Goal: Task Accomplishment & Management: Use online tool/utility

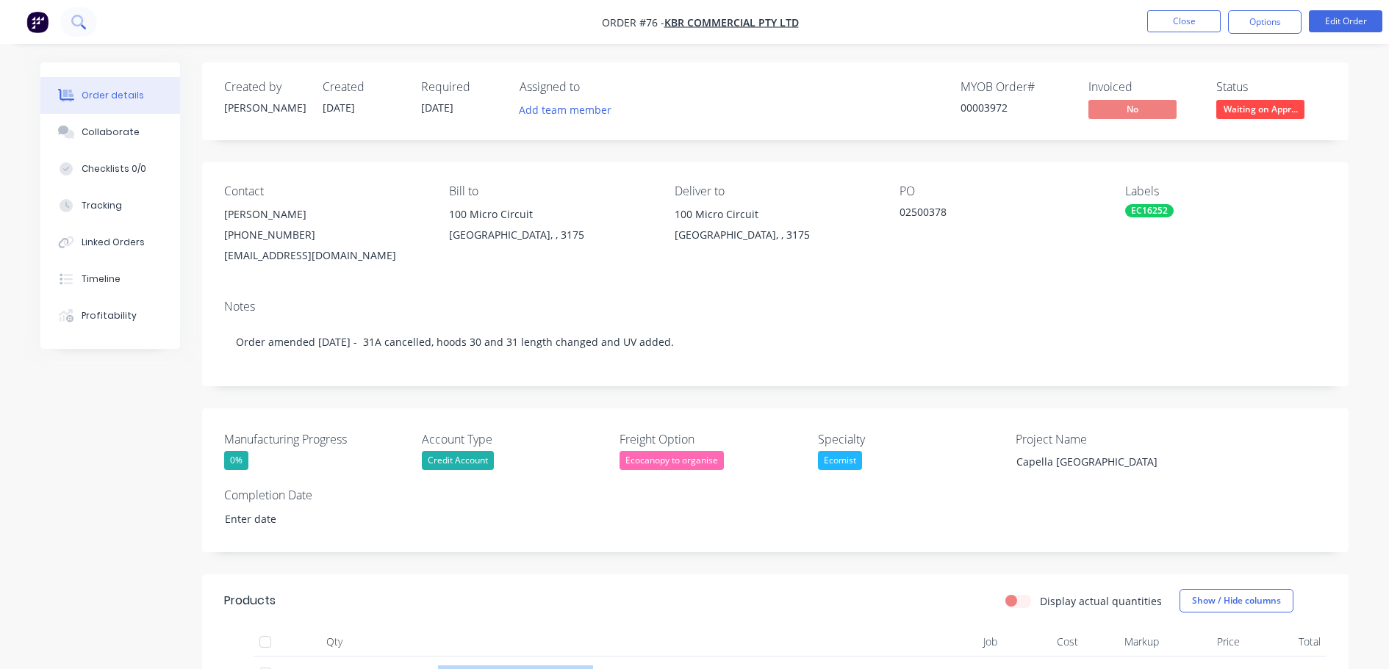
click at [91, 26] on button at bounding box center [78, 21] width 37 height 29
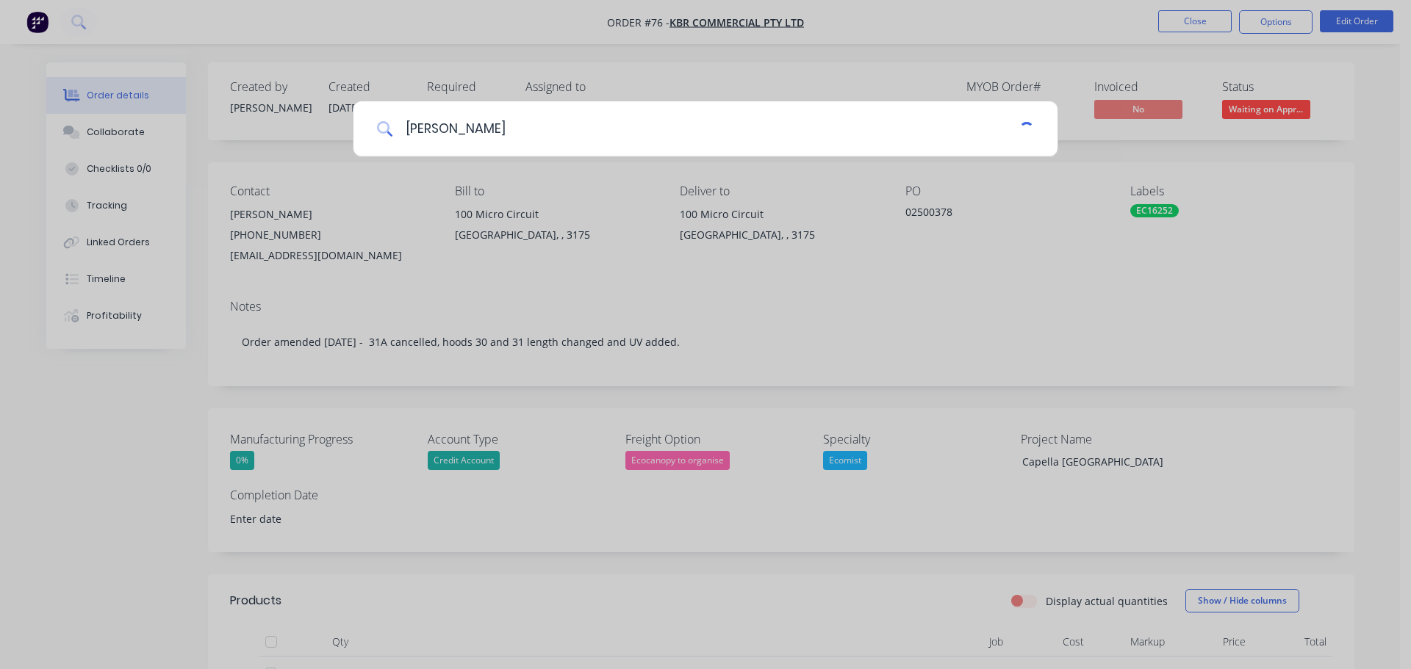
type input "[PERSON_NAME]"
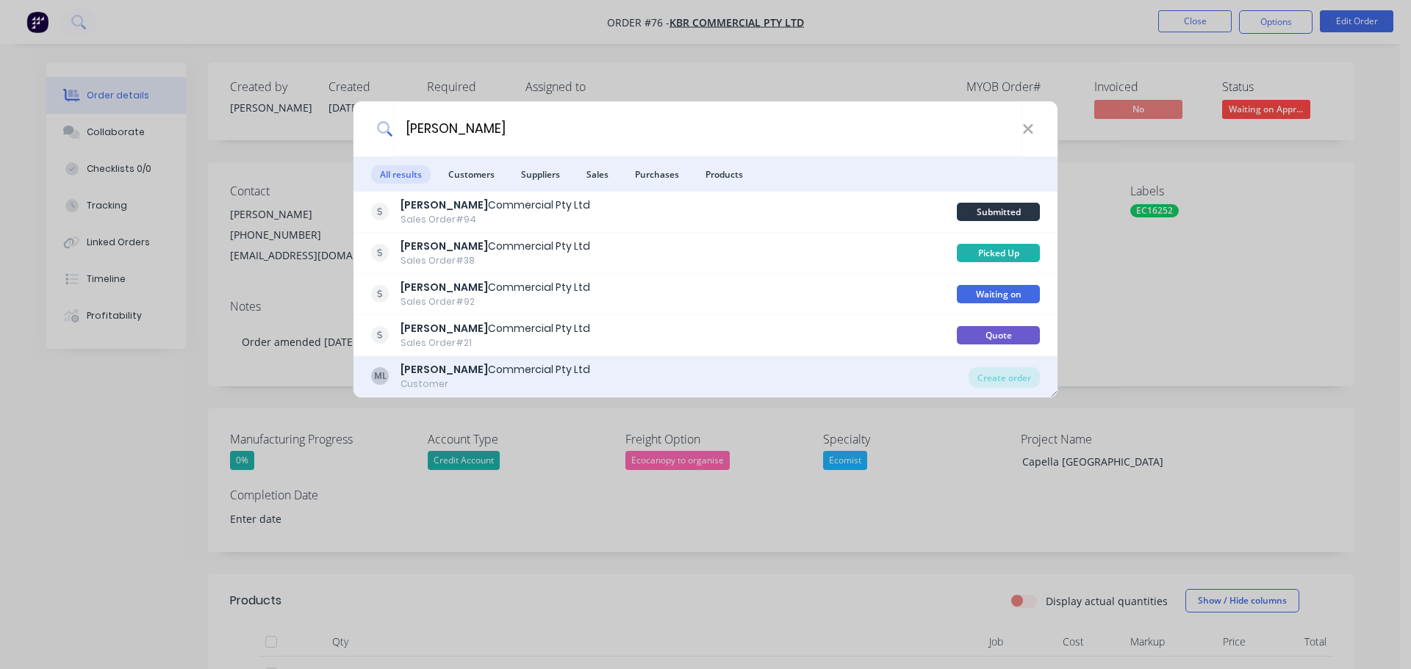
click at [512, 360] on div "ML Mariljohn Commercial Pty Ltd Customer Create order" at bounding box center [705, 376] width 704 height 41
click at [579, 374] on div "ML Mariljohn Commercial Pty Ltd Customer" at bounding box center [669, 376] width 597 height 29
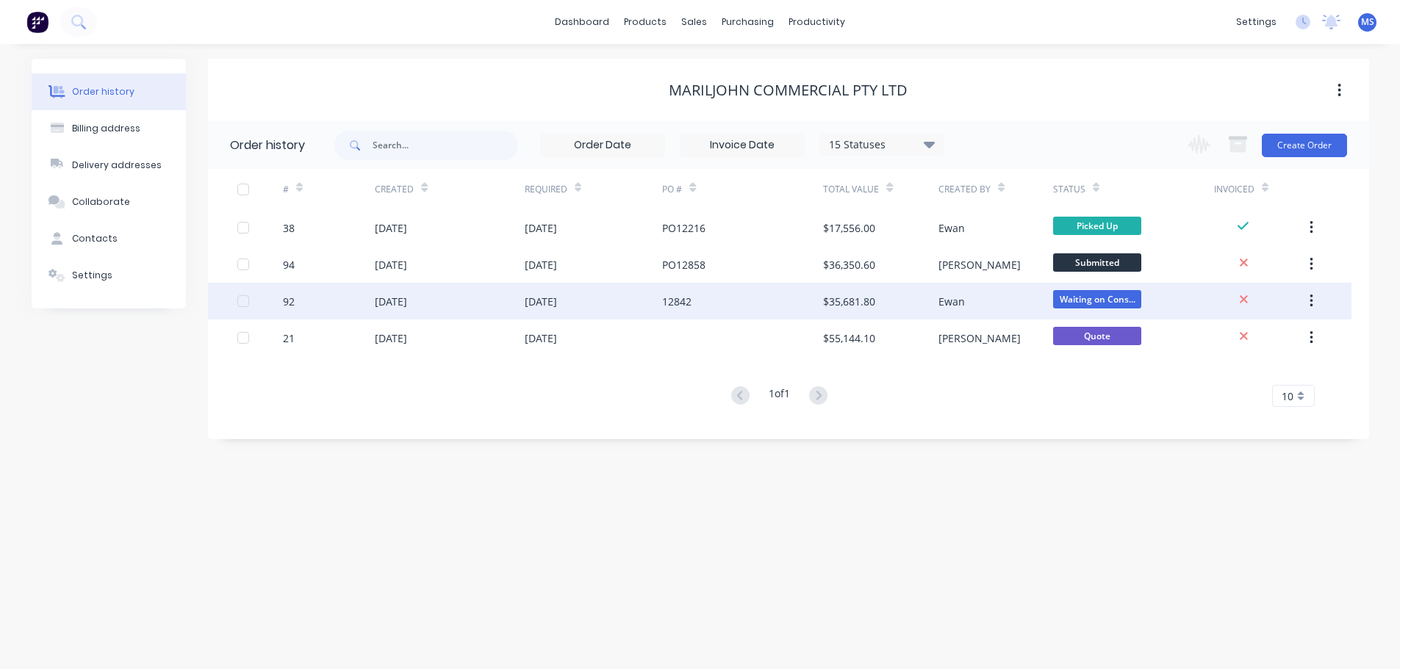
click at [448, 309] on div "[DATE]" at bounding box center [449, 301] width 149 height 37
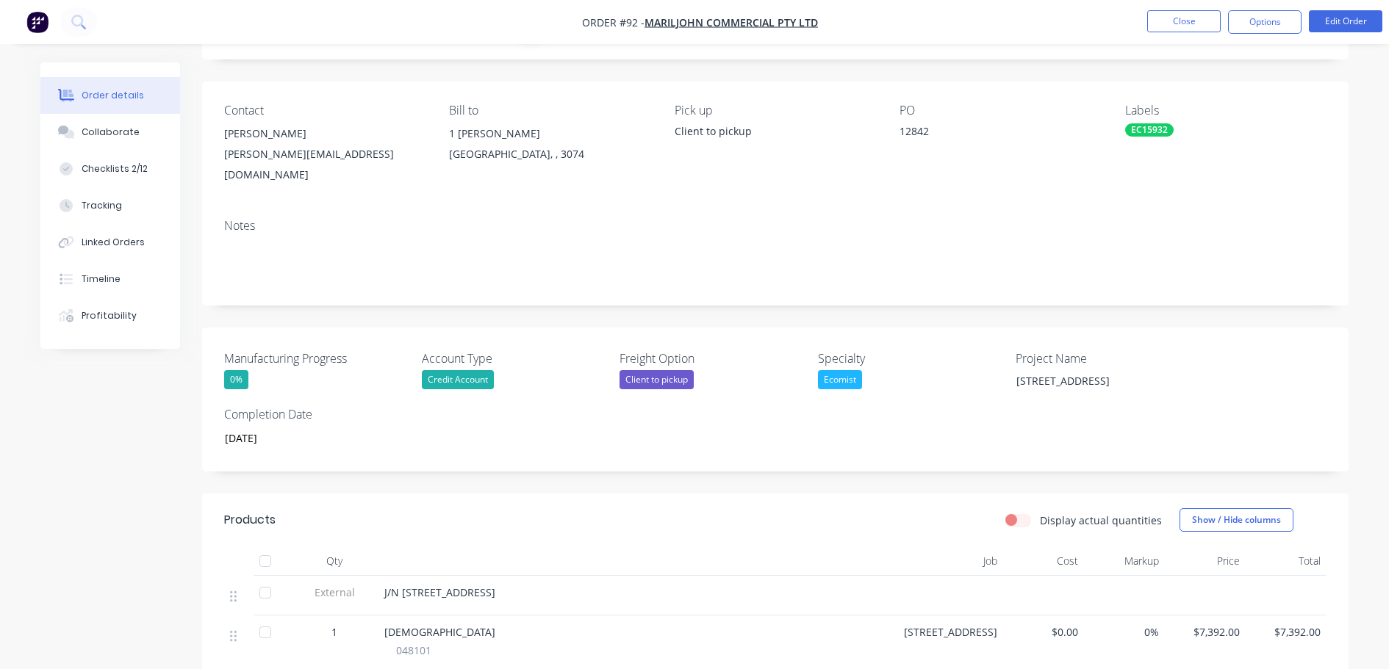
scroll to position [220, 0]
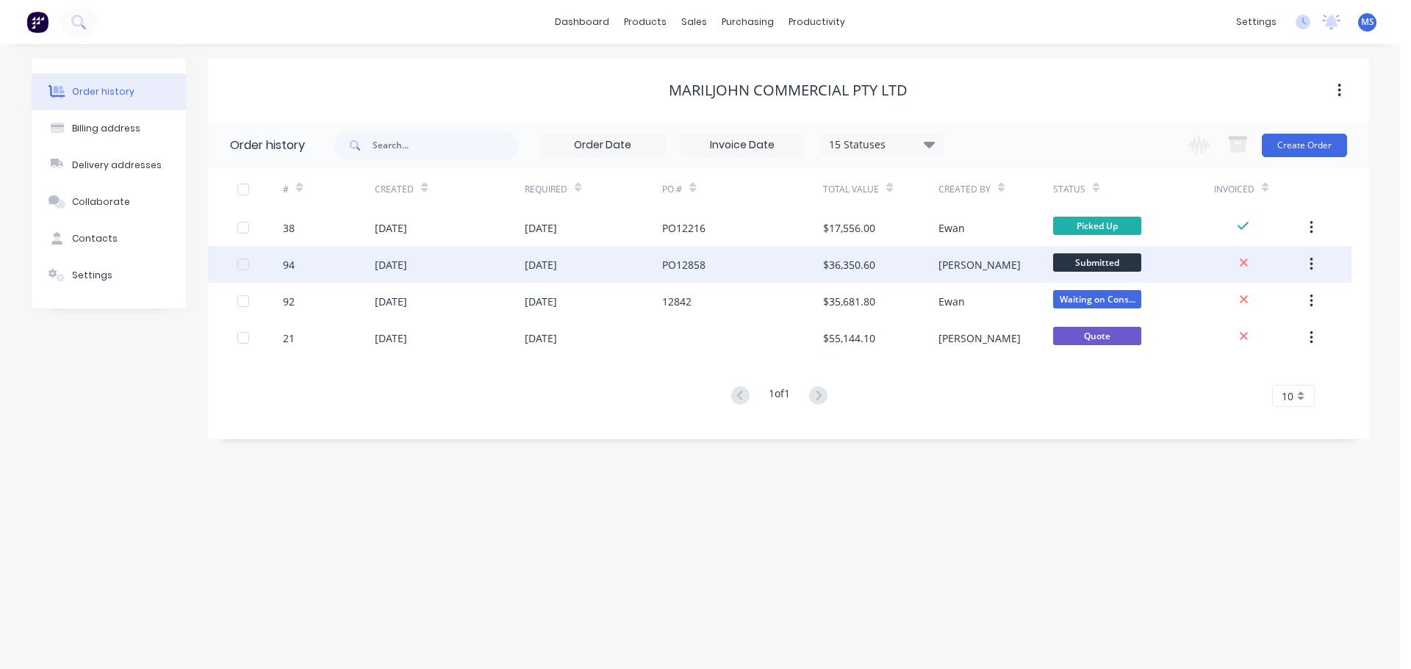
click at [387, 273] on div "[DATE]" at bounding box center [449, 264] width 149 height 37
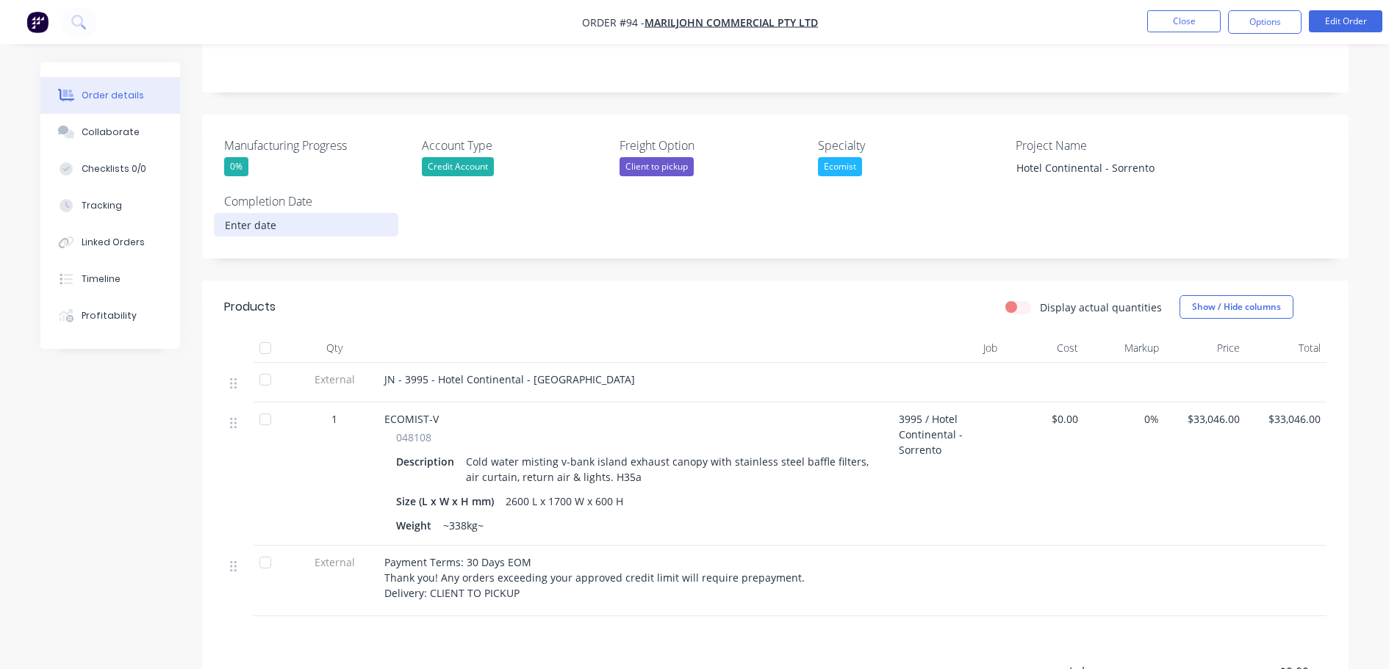
scroll to position [367, 0]
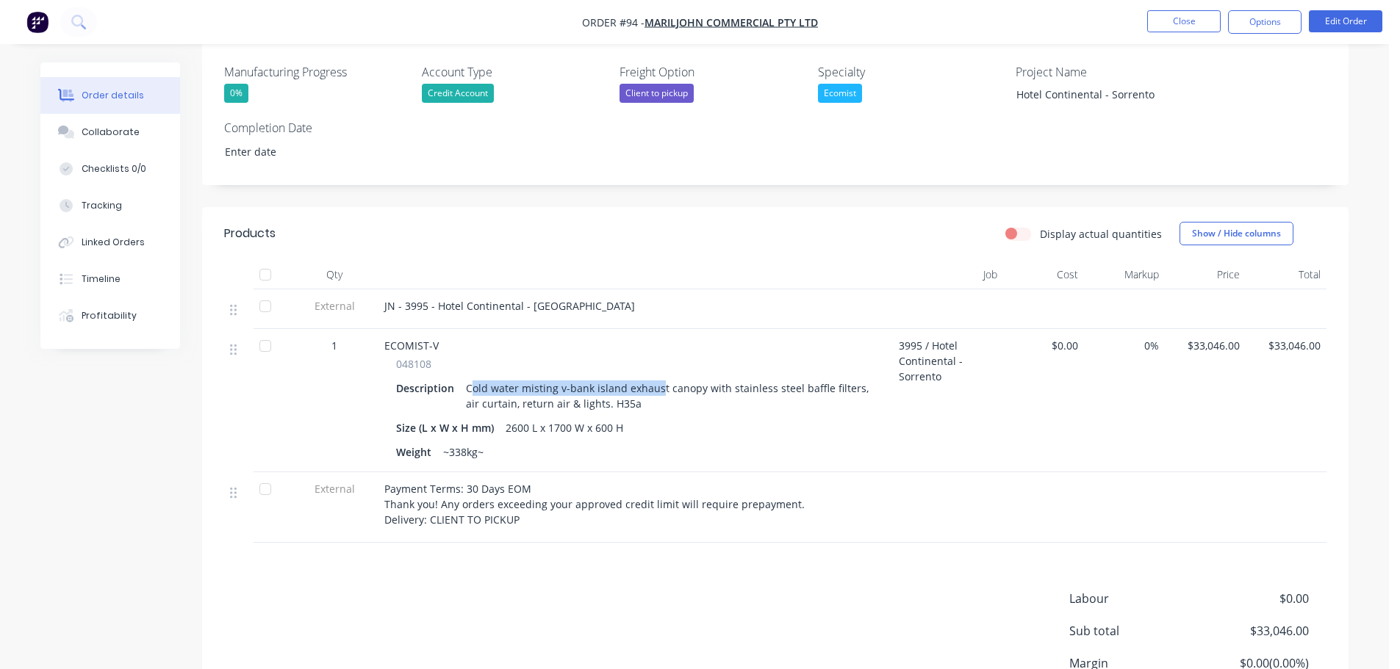
drag, startPoint x: 473, startPoint y: 373, endPoint x: 658, endPoint y: 373, distance: 185.2
click at [658, 378] on div "Cold water misting v-bank island exhaust canopy with stainless steel baffle fil…" at bounding box center [667, 396] width 415 height 37
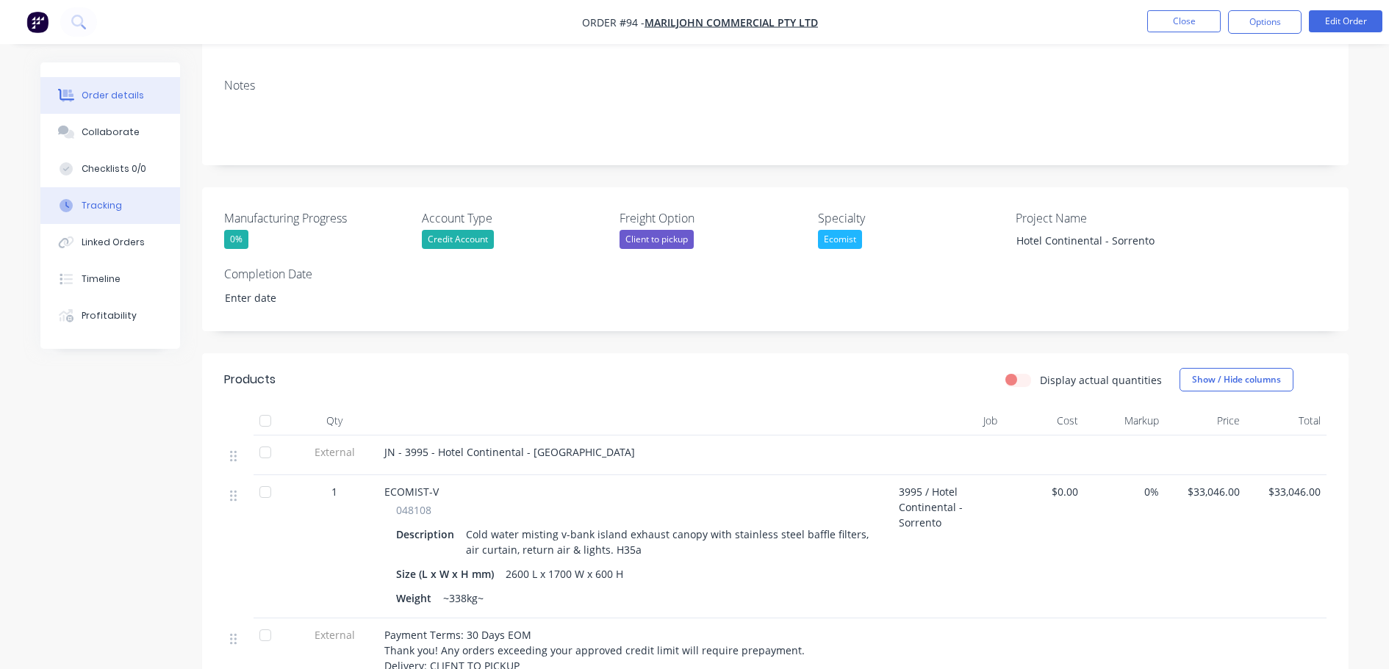
scroll to position [220, 0]
click at [118, 131] on div "Collaborate" at bounding box center [111, 132] width 58 height 13
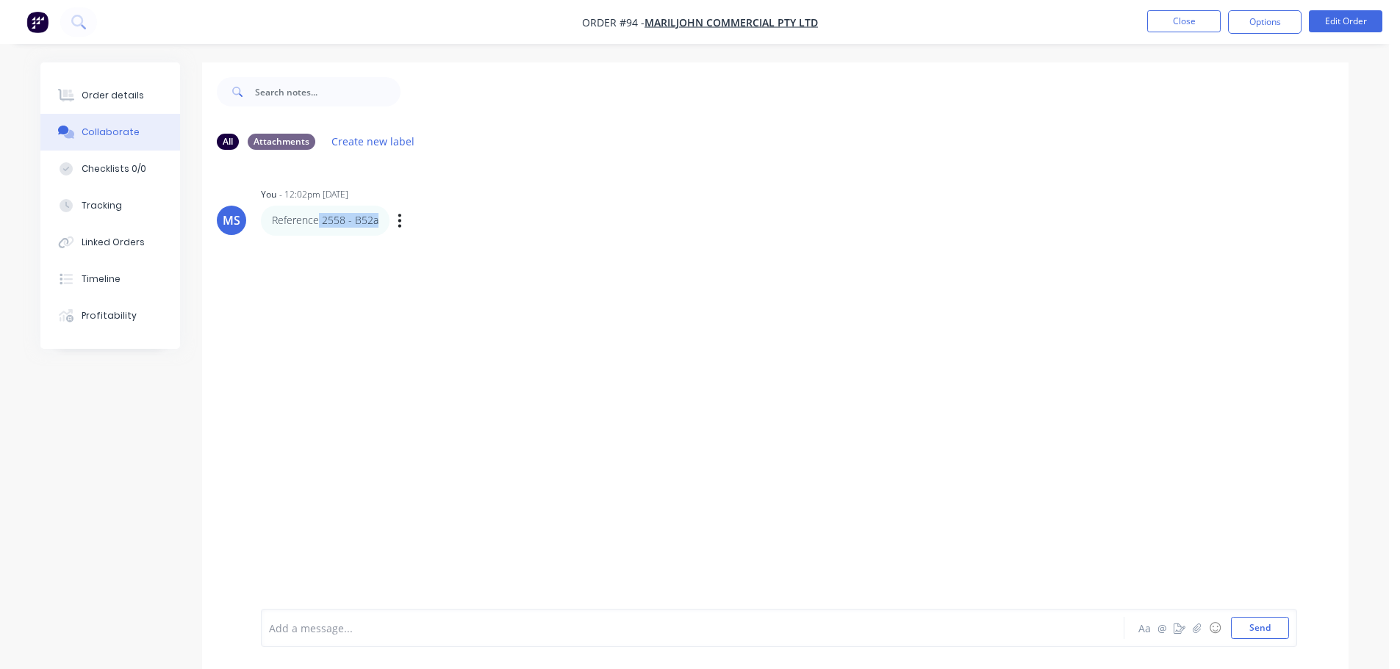
drag, startPoint x: 319, startPoint y: 221, endPoint x: 406, endPoint y: 241, distance: 89.7
click at [379, 222] on div "Reference 2558 - B52a" at bounding box center [325, 220] width 129 height 29
copy p "2558 - B52a"
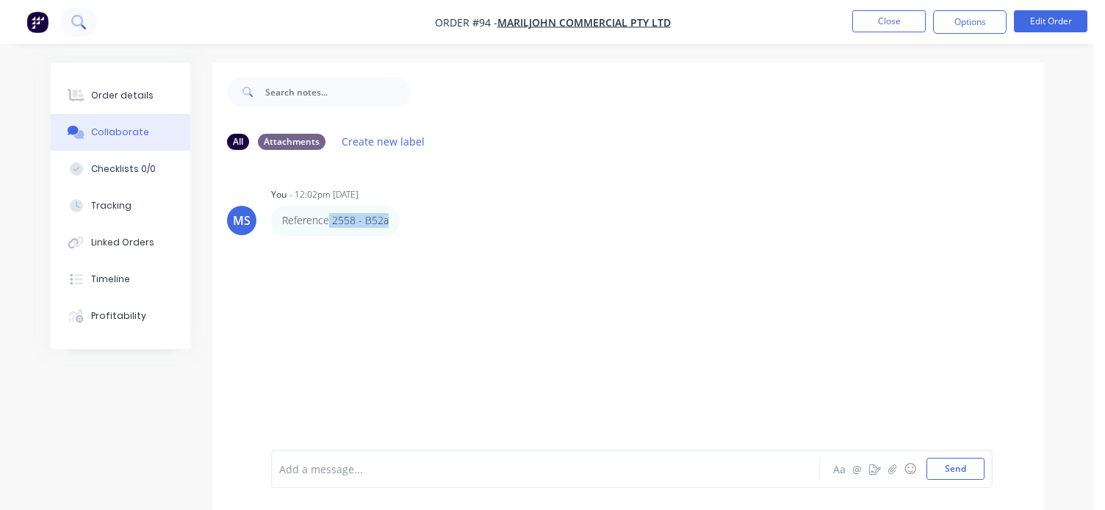
click at [70, 19] on button at bounding box center [78, 21] width 37 height 29
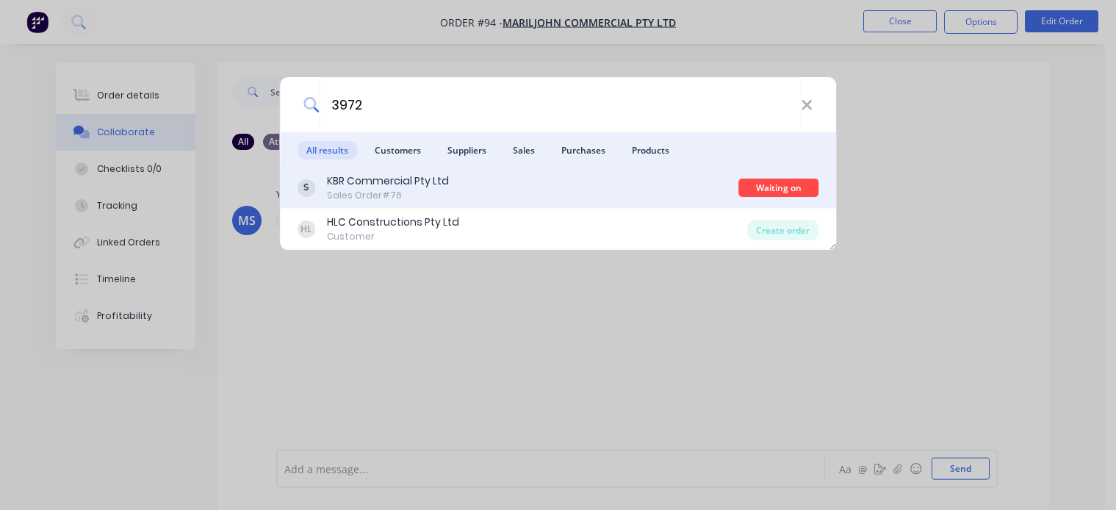
type input "3972"
click at [387, 198] on div "Sales Order #76" at bounding box center [388, 195] width 122 height 13
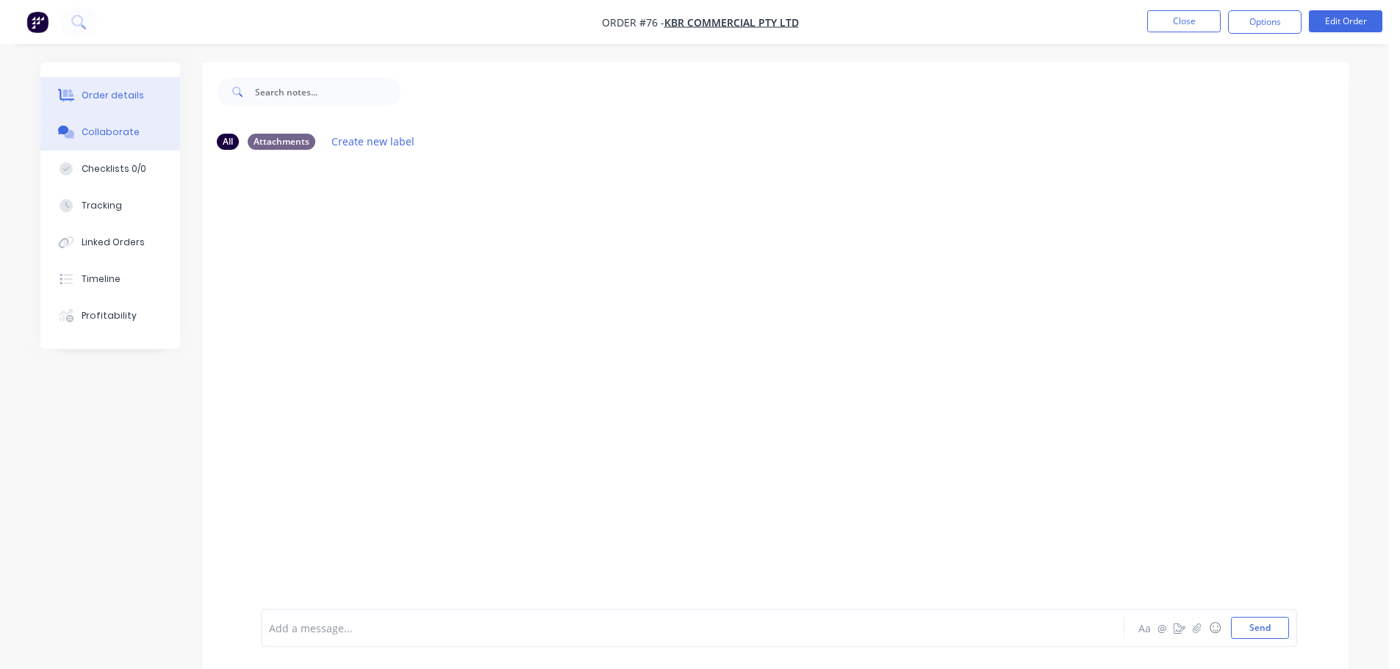
click at [118, 93] on div "Order details" at bounding box center [113, 95] width 62 height 13
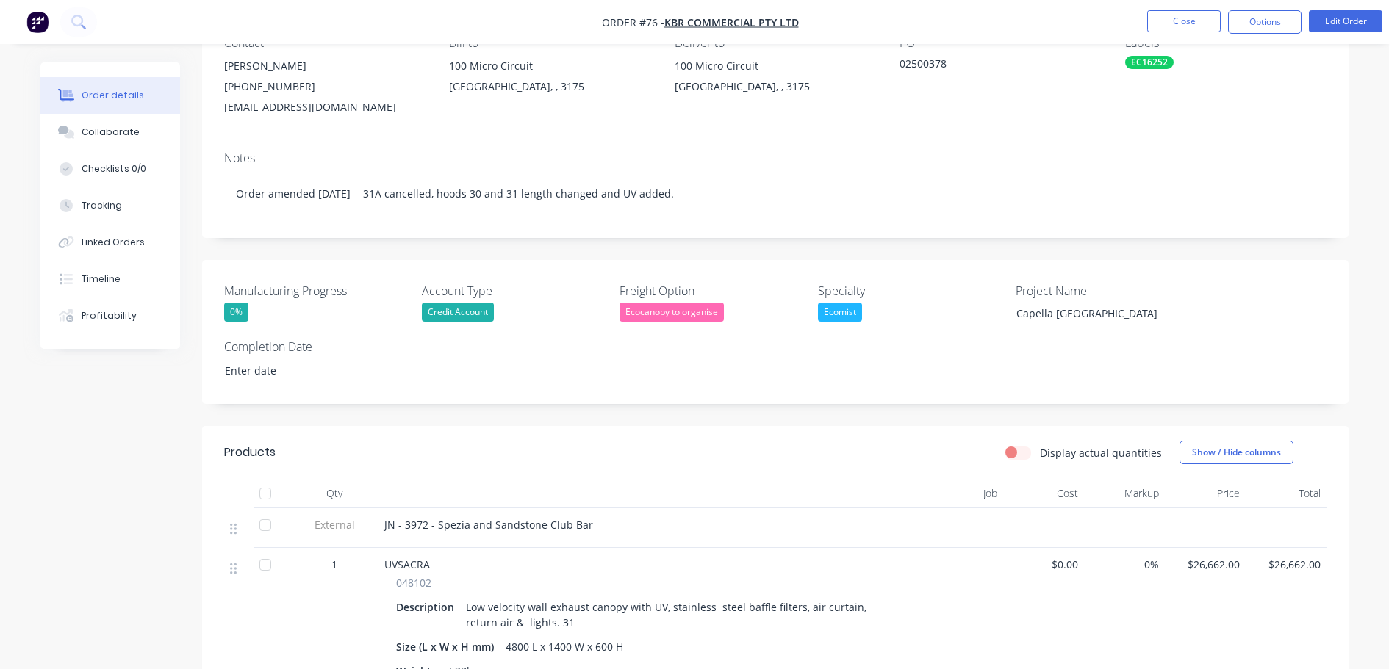
scroll to position [294, 0]
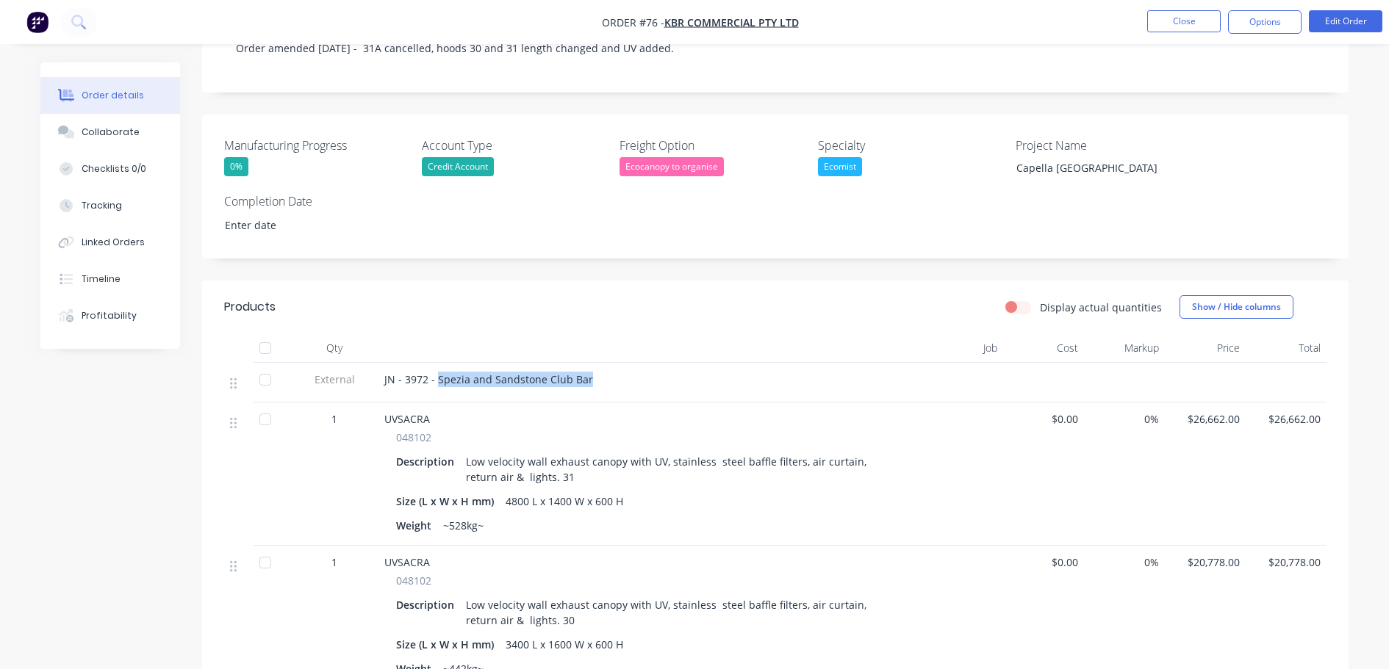
drag, startPoint x: 597, startPoint y: 381, endPoint x: 437, endPoint y: 380, distance: 159.5
click at [437, 380] on div "JN - 3972 - Spezia and Sandstone Club Bar" at bounding box center [635, 379] width 503 height 15
copy span "Spezia and Sandstone Club Bar"
click at [694, 398] on div "JN - 3972 - Spezia and Sandstone Club Bar" at bounding box center [635, 383] width 514 height 40
click at [1332, 25] on button "Edit Order" at bounding box center [1345, 21] width 73 height 22
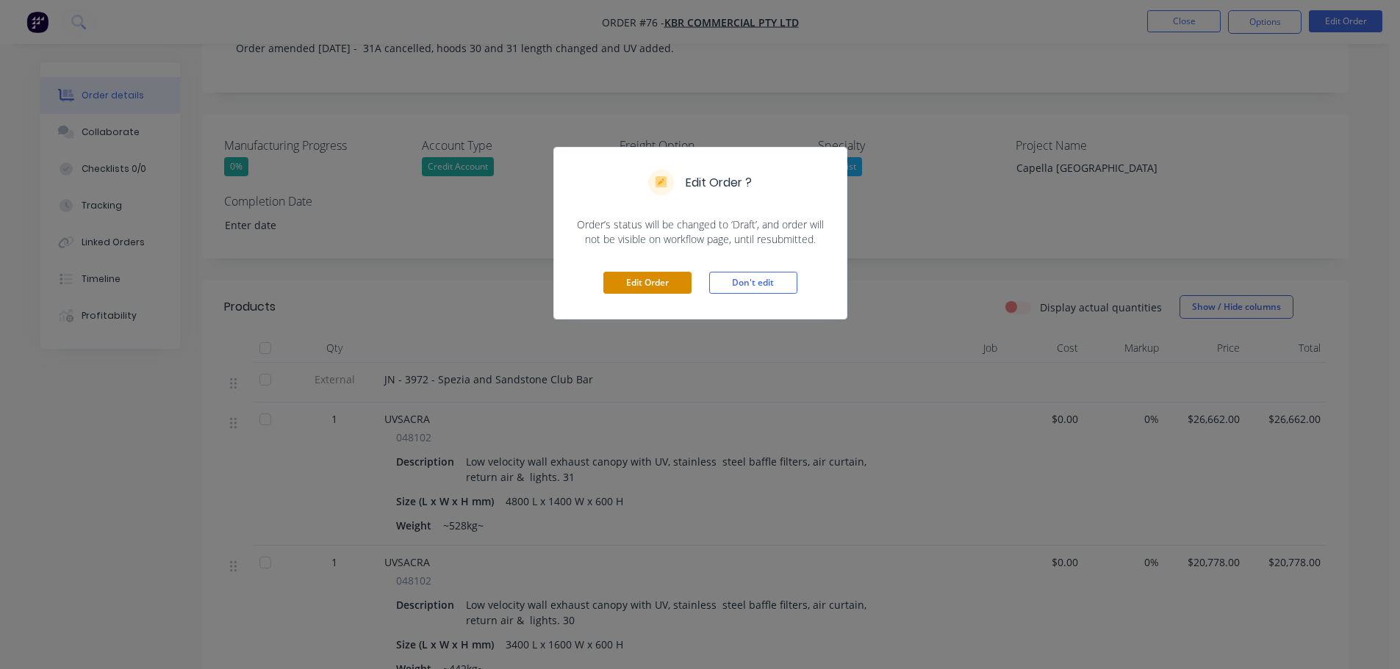
click at [666, 276] on button "Edit Order" at bounding box center [647, 283] width 88 height 22
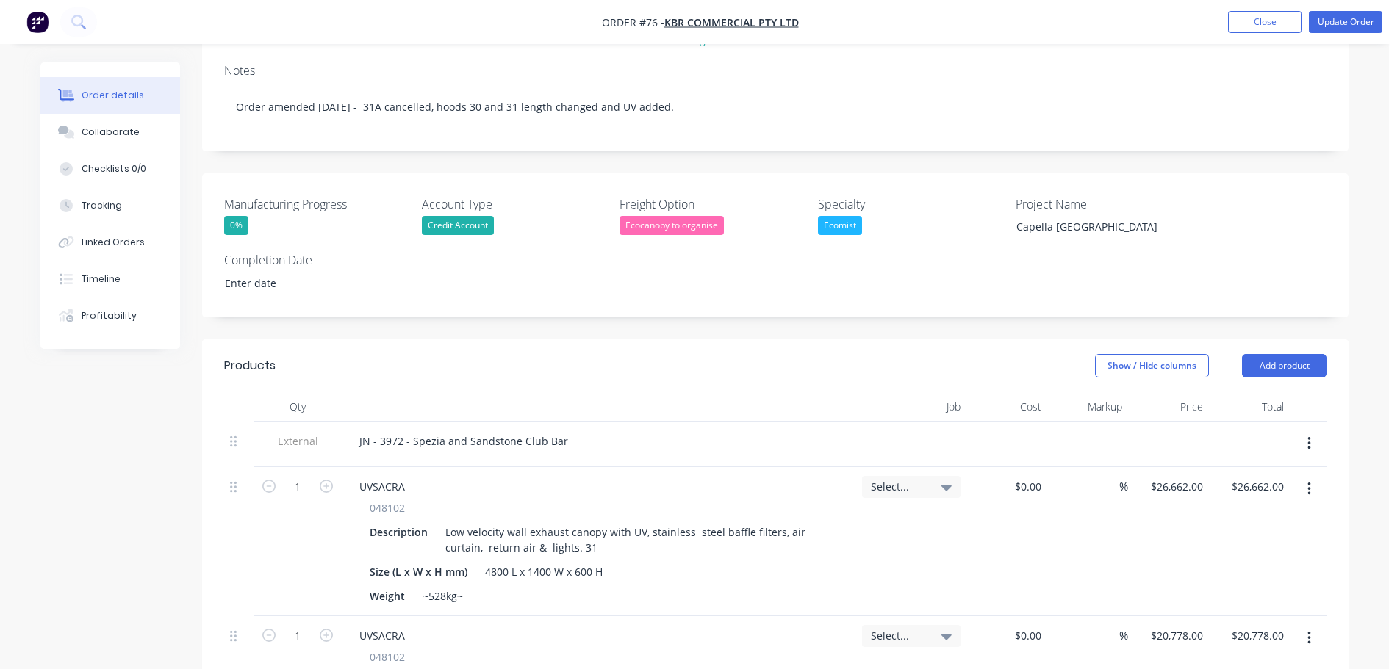
scroll to position [367, 0]
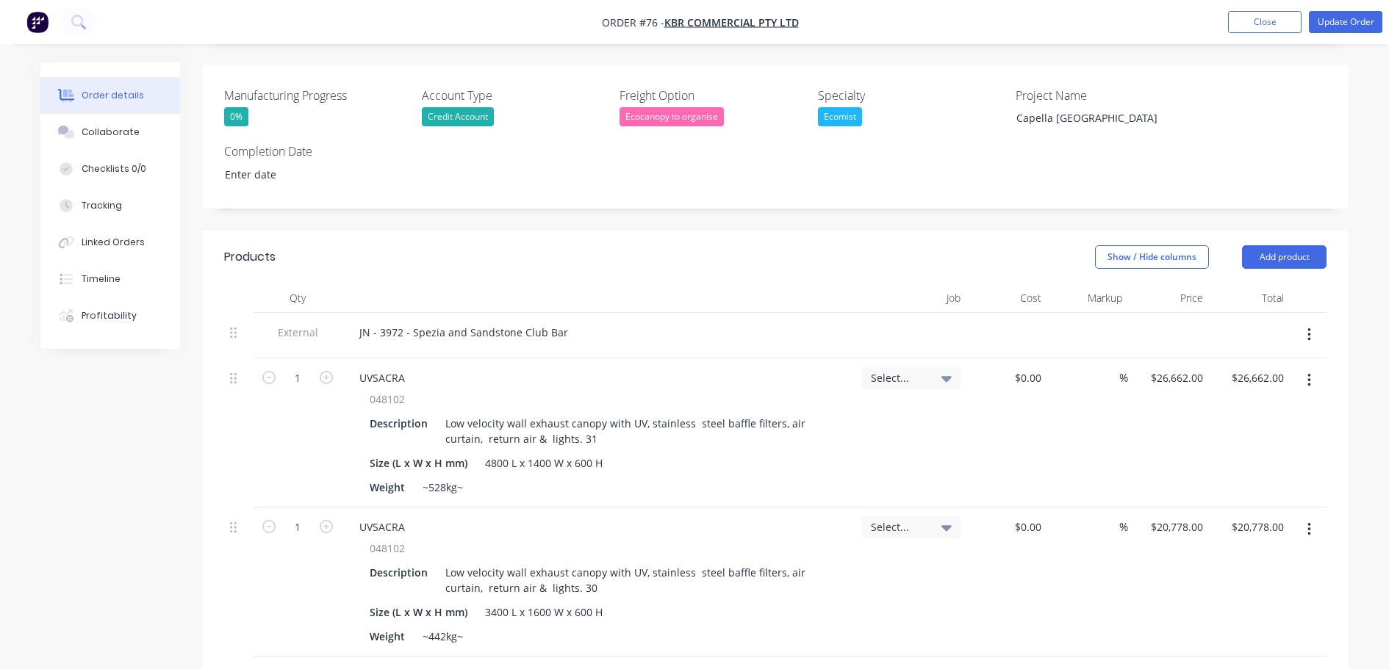
click at [933, 367] on div "Select..." at bounding box center [911, 378] width 98 height 22
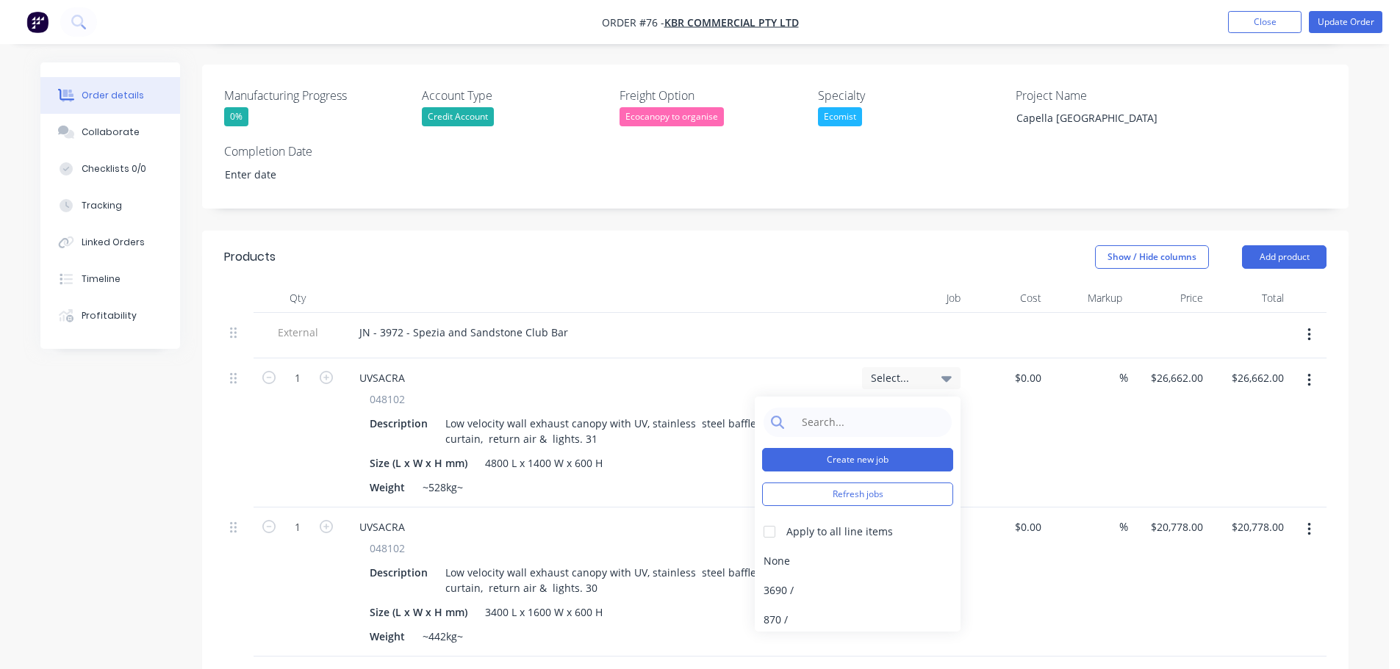
click at [898, 448] on button "Create new job" at bounding box center [857, 460] width 191 height 24
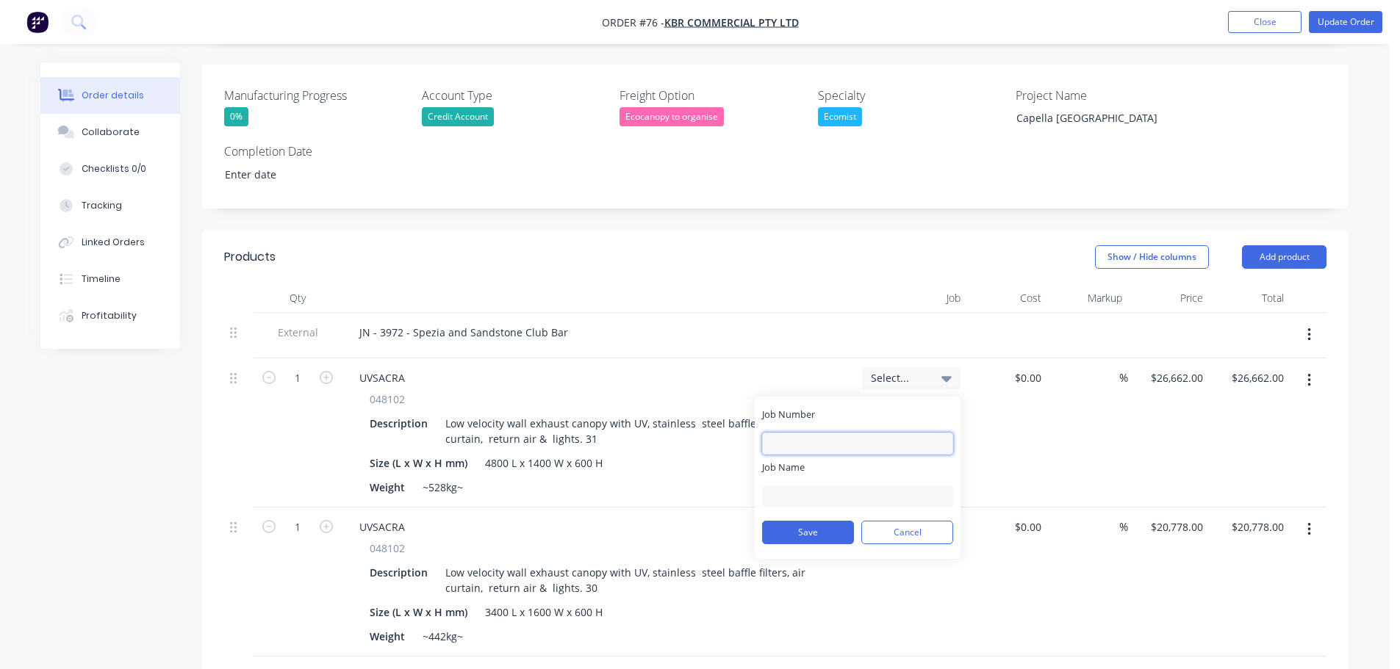
click at [873, 433] on input "Job Number" at bounding box center [857, 444] width 191 height 22
type input "3972"
click at [866, 486] on input "Job Name" at bounding box center [857, 497] width 191 height 22
paste input "Spezia and Sandstone Club Bar"
type input "Spezia and Sandstone Club Bar"
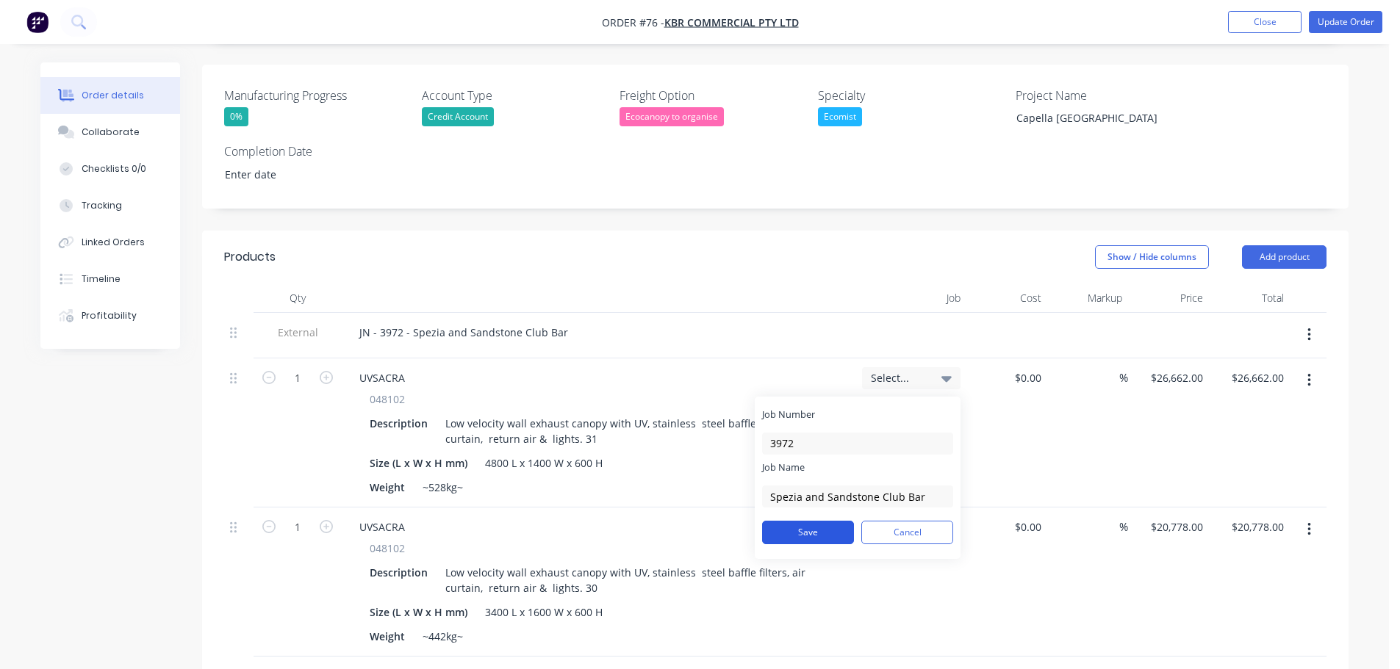
click at [809, 521] on button "Save" at bounding box center [808, 533] width 92 height 24
click at [453, 626] on div "~442kg~" at bounding box center [443, 636] width 52 height 21
click at [907, 370] on span "Select..." at bounding box center [899, 377] width 56 height 15
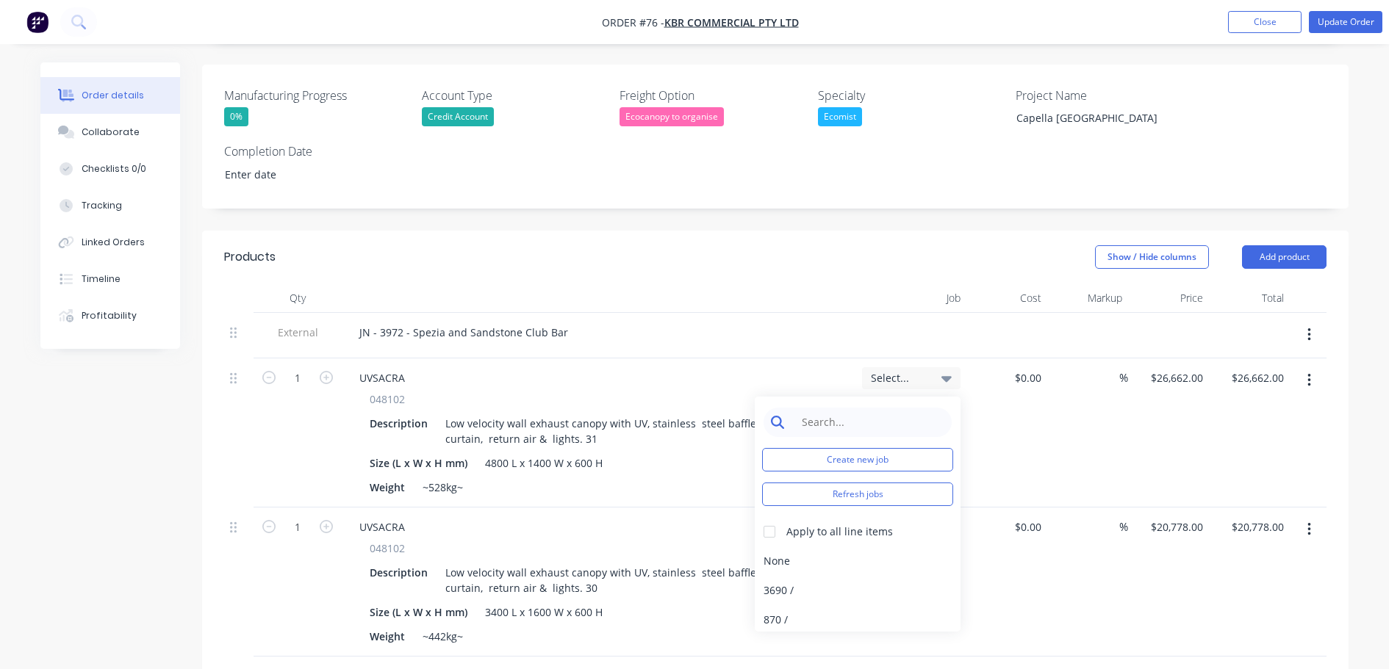
click at [908, 408] on input at bounding box center [869, 422] width 151 height 29
click at [821, 483] on button "Refresh jobs" at bounding box center [857, 495] width 191 height 24
click at [843, 411] on input "3972" at bounding box center [869, 422] width 151 height 29
type input "3972"
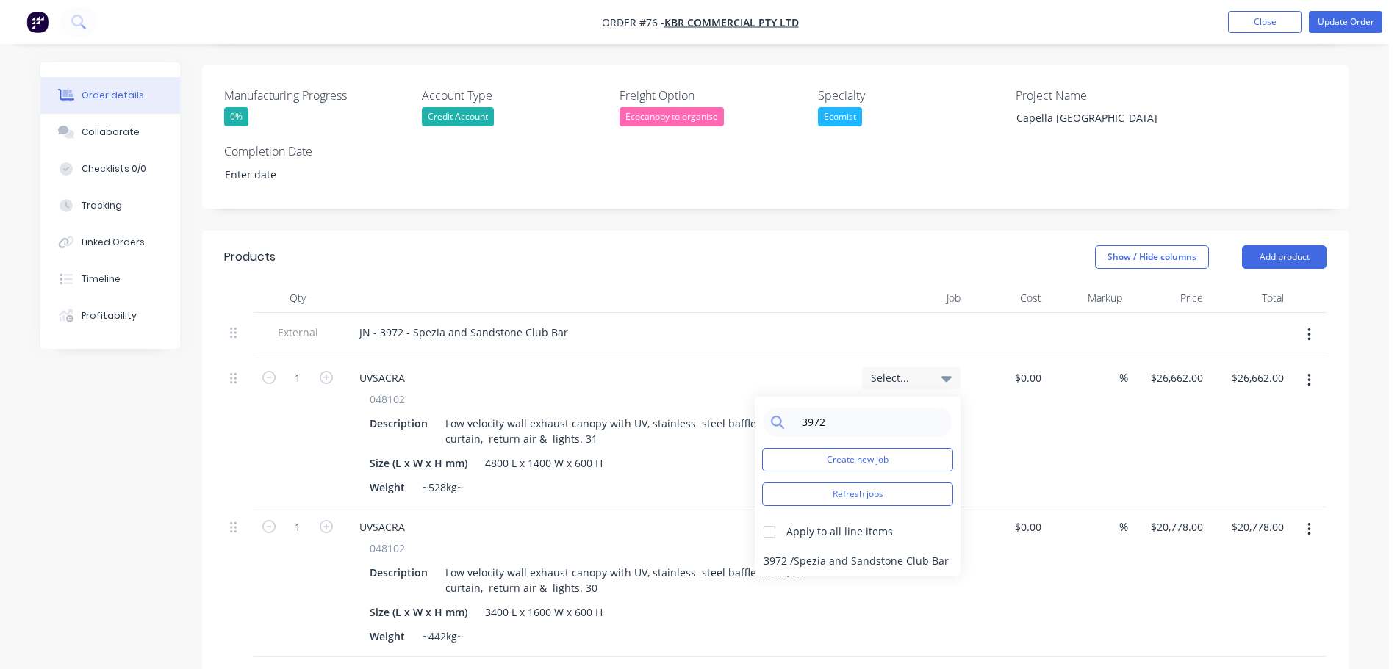
click at [847, 549] on div "3972 / Spezia and Sandstone Club Bar" at bounding box center [858, 561] width 206 height 29
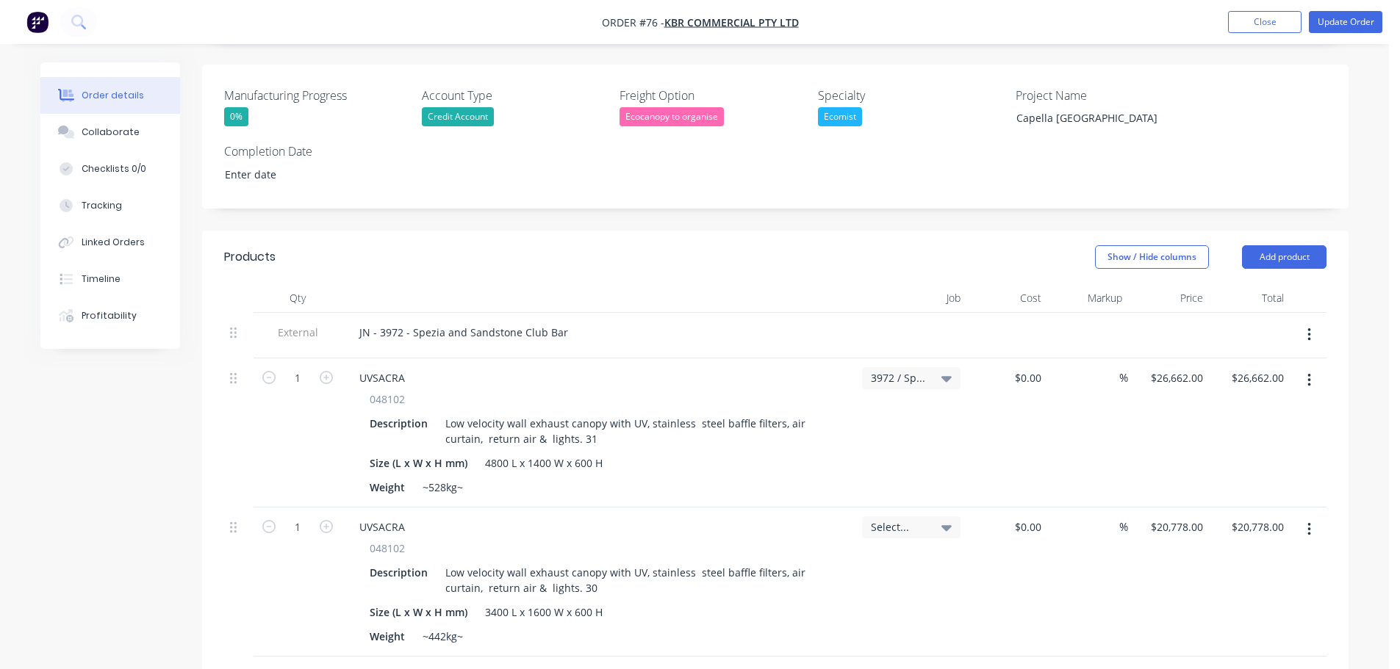
click at [924, 520] on span "Select..." at bounding box center [899, 527] width 56 height 15
click at [883, 567] on div "Create new job Refresh jobs Apply to all line items None 2135 / Lotus Filters -…" at bounding box center [858, 663] width 206 height 235
click at [838, 557] on input at bounding box center [869, 571] width 151 height 29
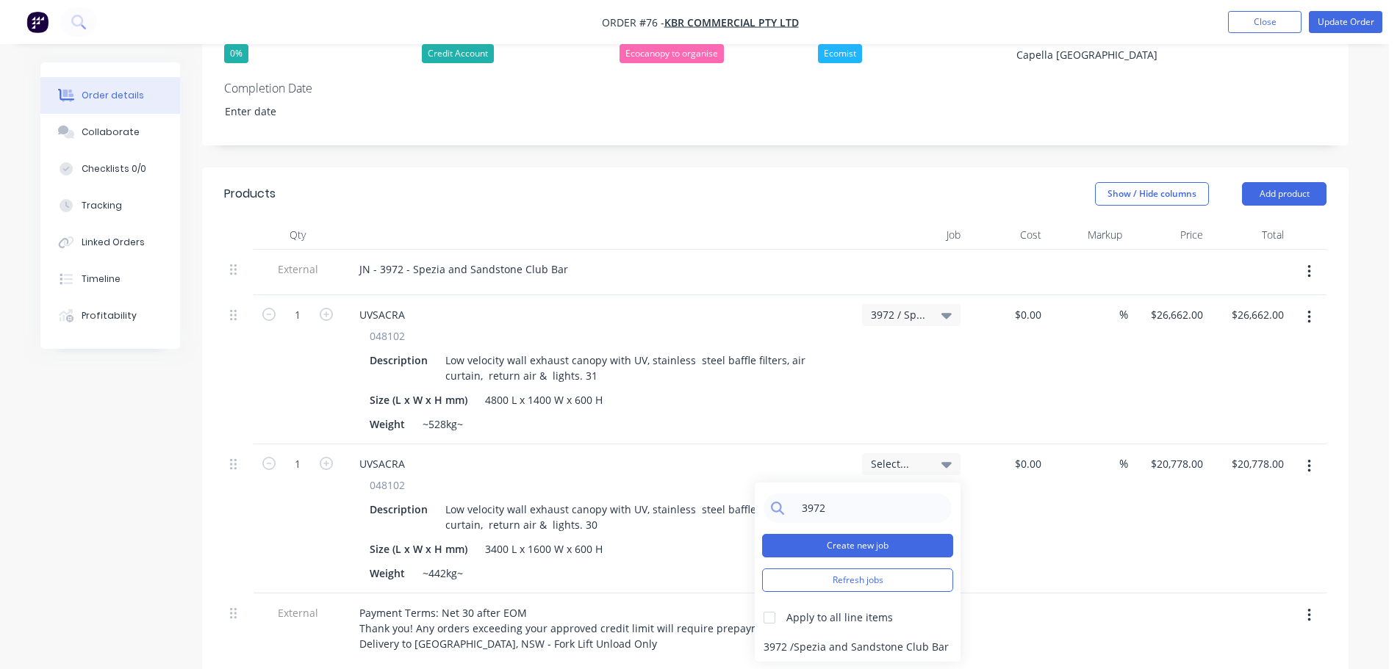
scroll to position [514, 0]
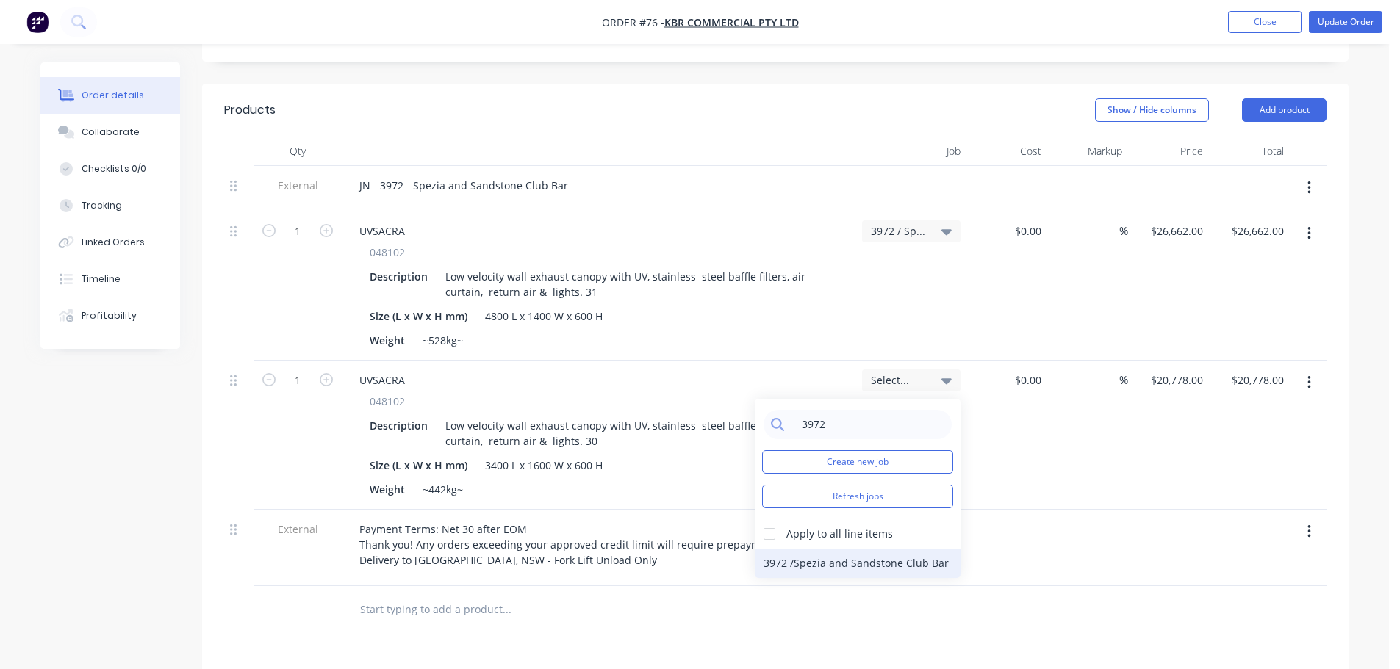
type input "3972"
drag, startPoint x: 811, startPoint y: 553, endPoint x: 807, endPoint y: 542, distance: 12.3
click at [810, 554] on div "3972 / Spezia and Sandstone Club Bar" at bounding box center [858, 563] width 206 height 29
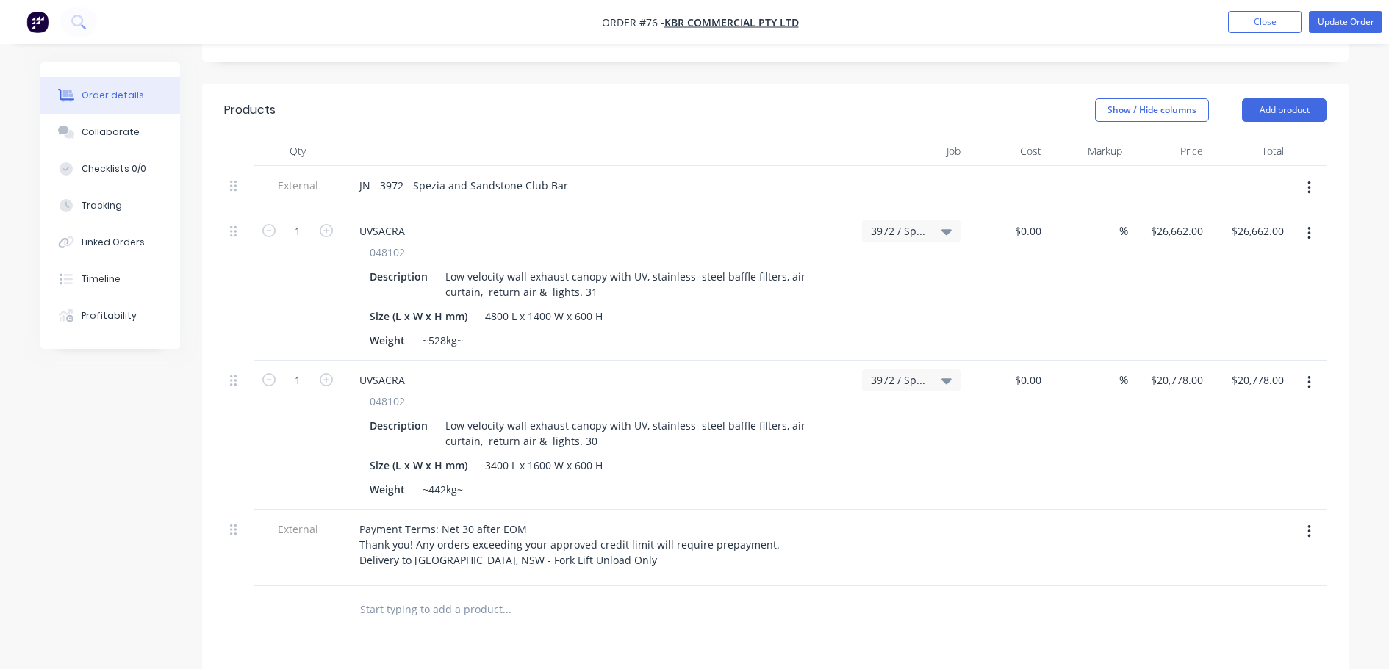
scroll to position [0, 0]
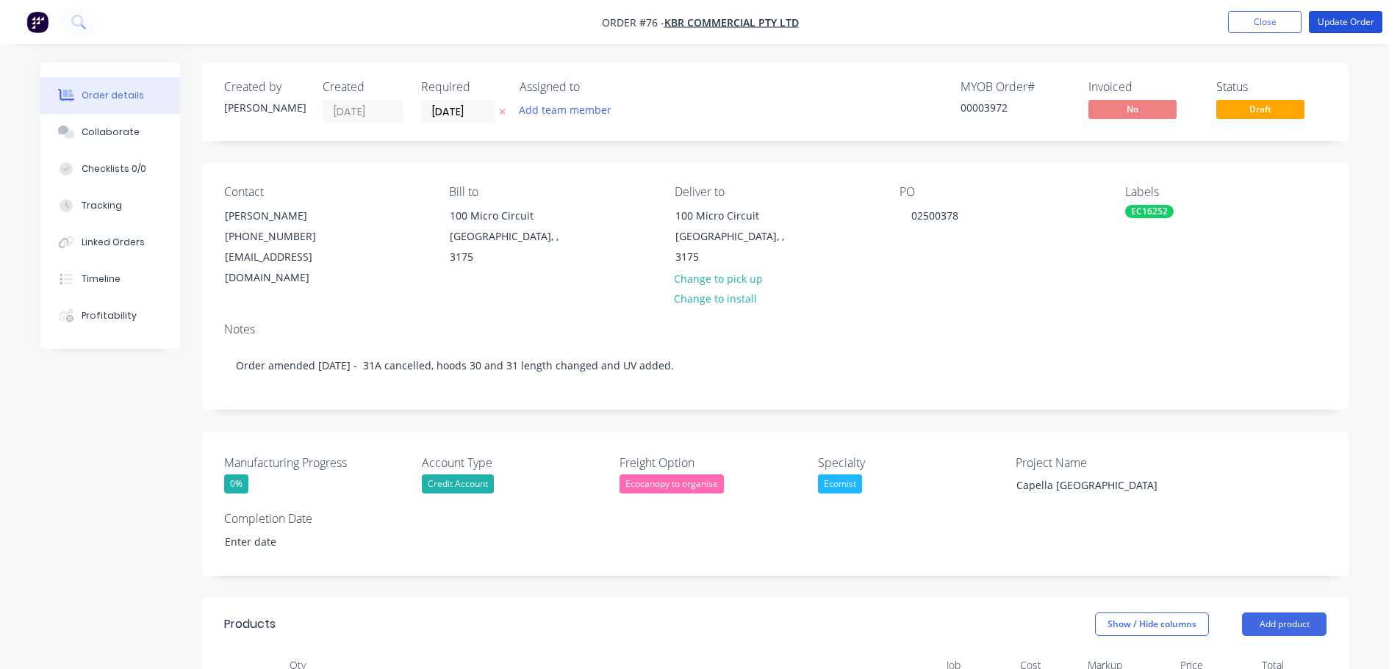
drag, startPoint x: 1322, startPoint y: 27, endPoint x: 1301, endPoint y: 96, distance: 72.3
click at [1322, 26] on button "Update Order" at bounding box center [1345, 22] width 73 height 22
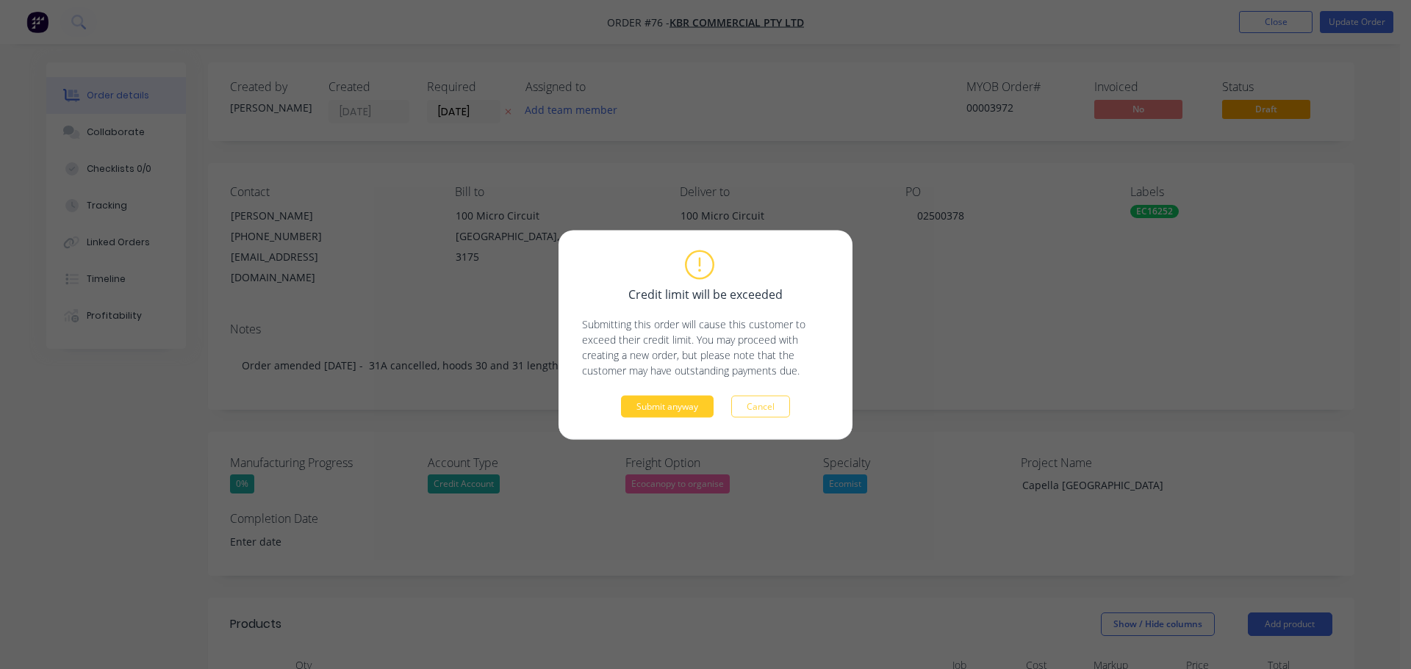
click at [671, 414] on button "Submit anyway" at bounding box center [667, 406] width 93 height 22
